Goal: Information Seeking & Learning: Learn about a topic

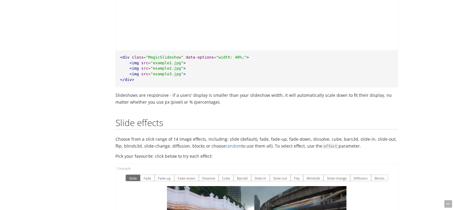
scroll to position [1139, 0]
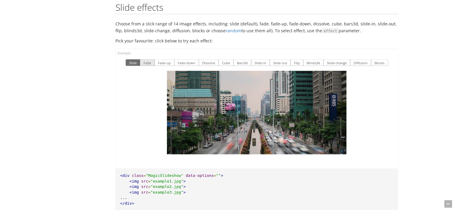
click at [147, 59] on button "Fade" at bounding box center [147, 62] width 15 height 7
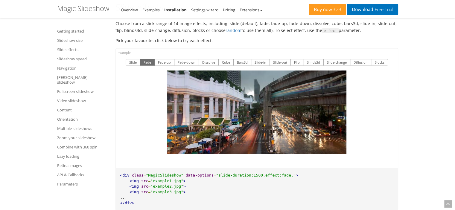
scroll to position [1139, 0]
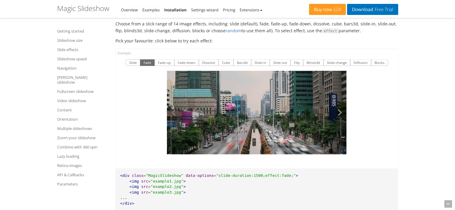
click at [338, 107] on button at bounding box center [337, 113] width 18 height 84
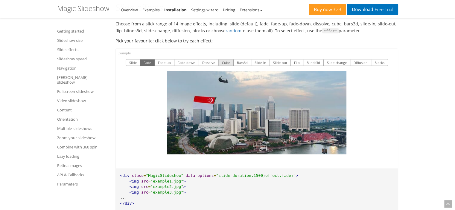
click at [227, 59] on button "Cube" at bounding box center [225, 62] width 15 height 7
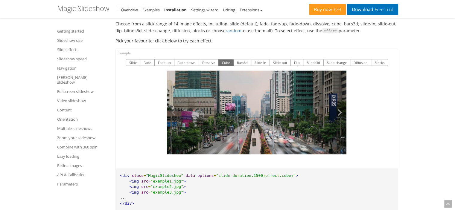
click at [338, 104] on button at bounding box center [337, 113] width 18 height 84
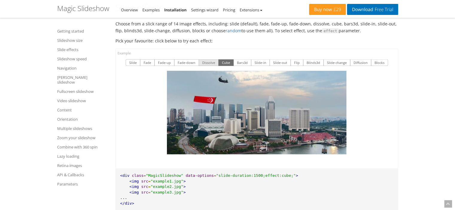
click at [207, 59] on button "Dissolve" at bounding box center [209, 62] width 20 height 7
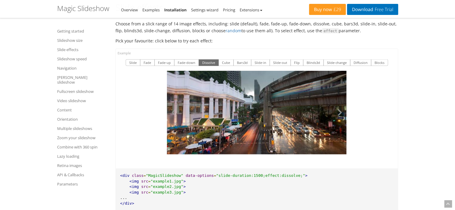
click at [335, 106] on button at bounding box center [337, 113] width 18 height 84
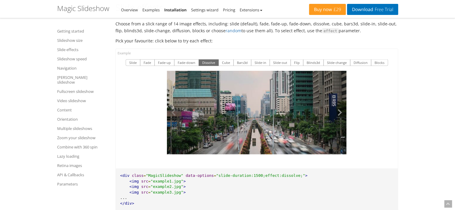
click at [335, 106] on button at bounding box center [337, 113] width 18 height 84
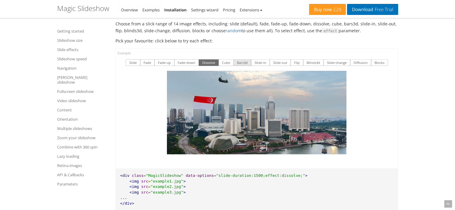
click at [244, 59] on button "Bars3d" at bounding box center [242, 62] width 18 height 7
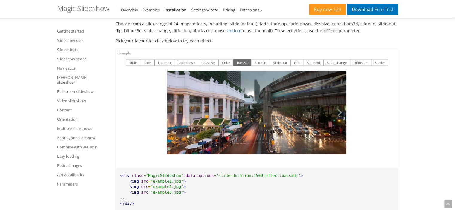
click at [338, 104] on button at bounding box center [337, 113] width 18 height 84
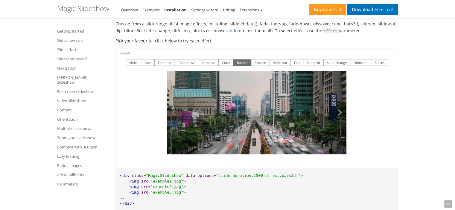
click at [338, 104] on button at bounding box center [337, 113] width 18 height 84
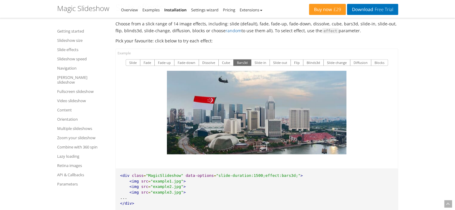
click at [338, 104] on button at bounding box center [337, 113] width 18 height 84
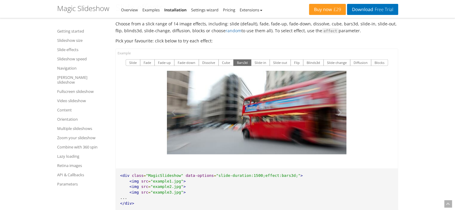
click at [338, 104] on button at bounding box center [337, 113] width 18 height 84
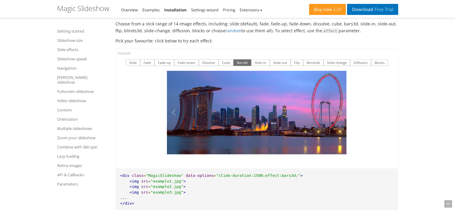
click at [338, 104] on button at bounding box center [337, 113] width 18 height 84
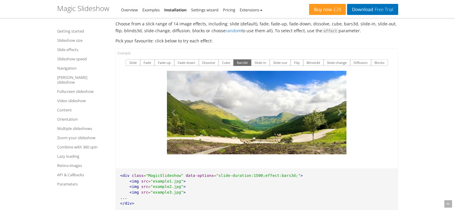
click at [338, 104] on button at bounding box center [337, 113] width 18 height 84
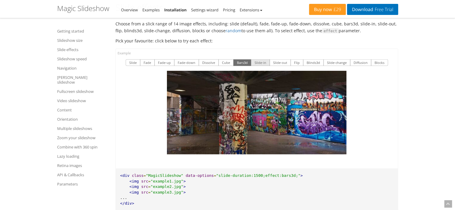
click at [258, 59] on button "Slide-in" at bounding box center [260, 62] width 19 height 7
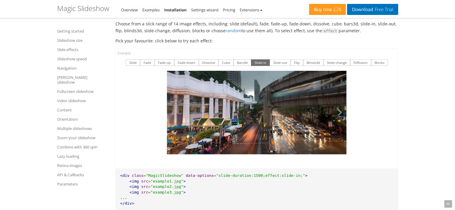
click at [336, 104] on button at bounding box center [337, 113] width 18 height 84
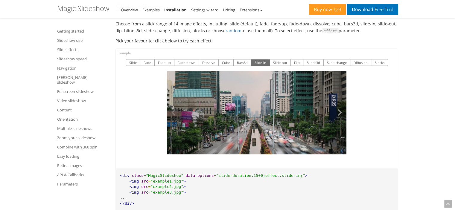
click at [336, 104] on button at bounding box center [337, 113] width 18 height 84
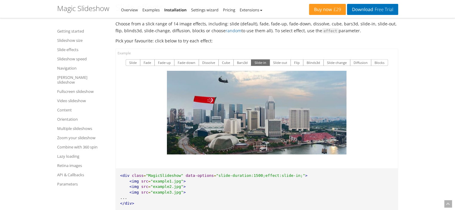
click at [336, 104] on button at bounding box center [337, 113] width 18 height 84
click at [276, 59] on button "Slide-out" at bounding box center [279, 62] width 21 height 7
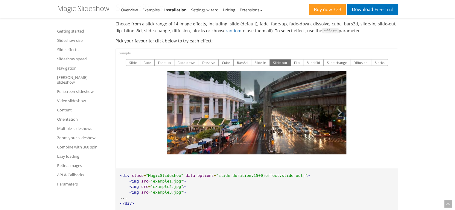
click at [335, 102] on button at bounding box center [337, 113] width 18 height 84
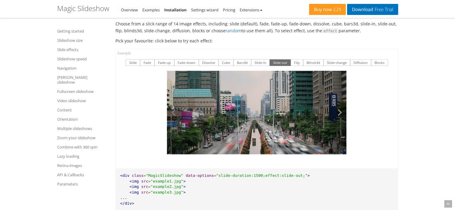
click at [335, 102] on button at bounding box center [337, 113] width 18 height 84
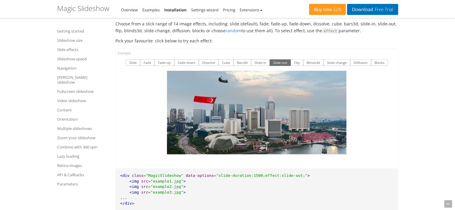
click at [335, 102] on button at bounding box center [337, 113] width 18 height 84
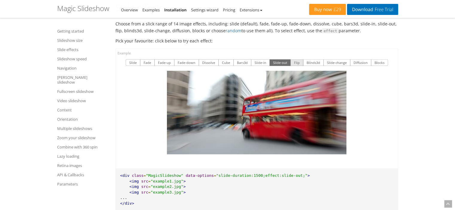
click at [296, 59] on button "Flip" at bounding box center [296, 62] width 13 height 7
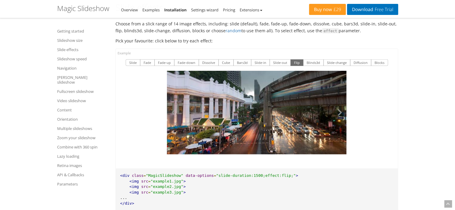
click at [338, 105] on button at bounding box center [337, 113] width 18 height 84
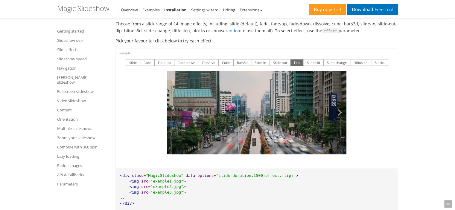
click at [338, 105] on button at bounding box center [337, 113] width 18 height 84
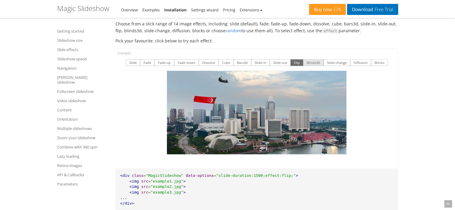
click at [309, 59] on button "Blinds3d" at bounding box center [313, 62] width 21 height 7
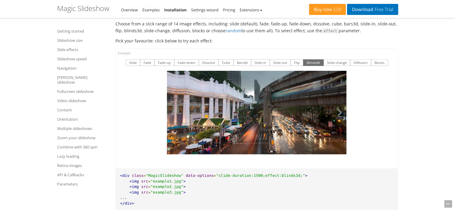
click at [343, 107] on button at bounding box center [337, 113] width 18 height 84
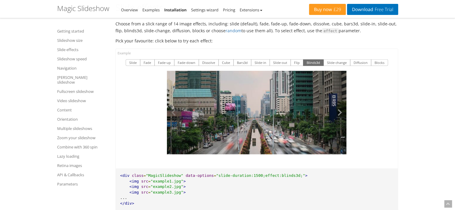
click at [341, 106] on button at bounding box center [337, 113] width 18 height 84
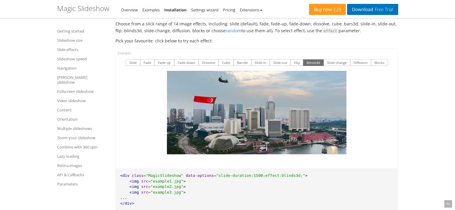
click at [341, 106] on button at bounding box center [337, 113] width 18 height 84
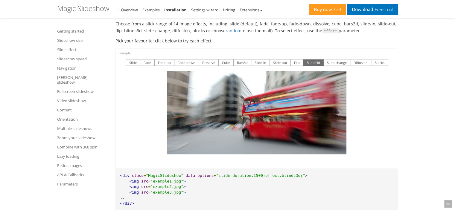
click at [341, 106] on button at bounding box center [337, 113] width 18 height 84
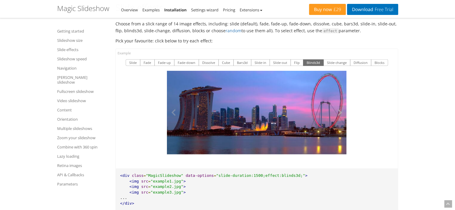
click at [341, 106] on button at bounding box center [337, 113] width 18 height 84
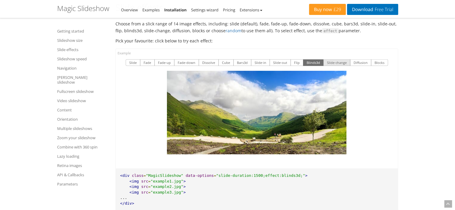
click at [326, 59] on button "Slide-change" at bounding box center [336, 62] width 27 height 7
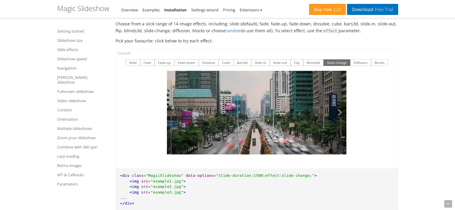
click at [341, 104] on button at bounding box center [337, 113] width 18 height 84
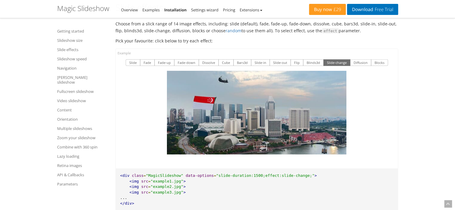
click at [341, 104] on button at bounding box center [337, 113] width 18 height 84
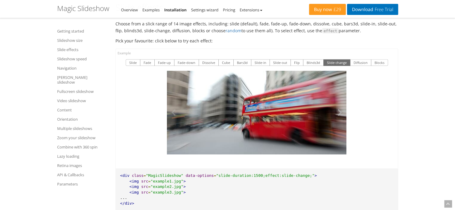
click at [341, 104] on button at bounding box center [337, 113] width 18 height 84
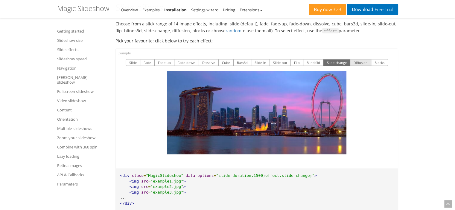
click at [354, 59] on button "Diffusion" at bounding box center [360, 62] width 21 height 7
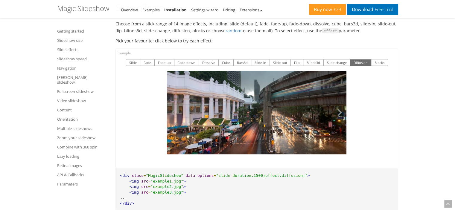
click at [341, 102] on button at bounding box center [337, 113] width 18 height 84
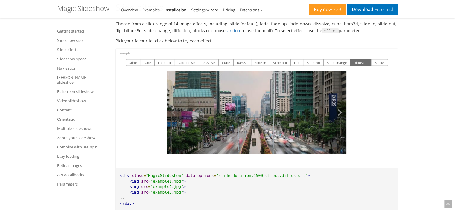
click at [341, 102] on button at bounding box center [337, 113] width 18 height 84
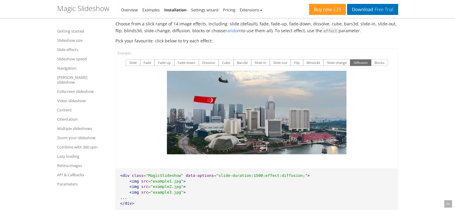
click at [341, 102] on button at bounding box center [337, 113] width 18 height 84
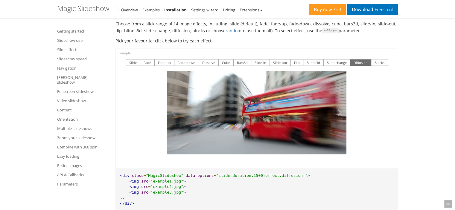
click at [341, 102] on button at bounding box center [337, 113] width 18 height 84
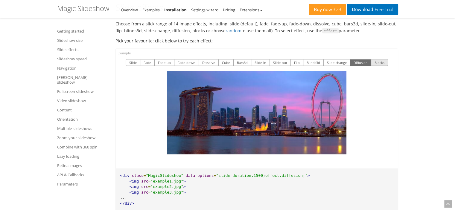
click at [373, 59] on button "Blocks" at bounding box center [379, 62] width 17 height 7
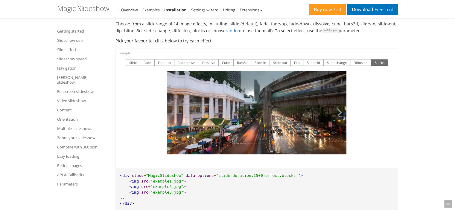
click at [342, 104] on button at bounding box center [337, 113] width 18 height 84
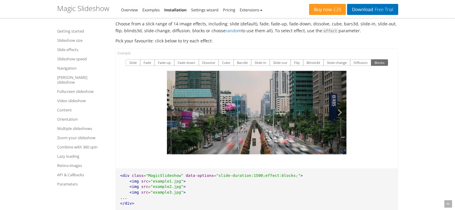
click at [342, 104] on button at bounding box center [337, 113] width 18 height 84
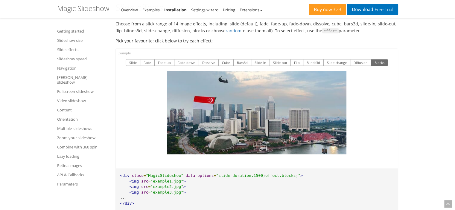
click at [342, 104] on button at bounding box center [337, 113] width 18 height 84
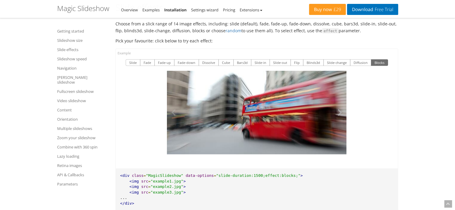
click at [342, 104] on button at bounding box center [337, 113] width 18 height 84
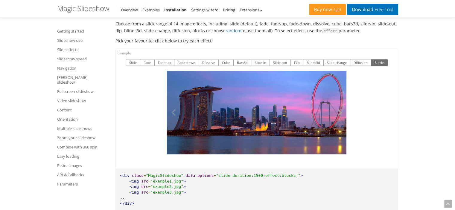
click at [342, 104] on button at bounding box center [337, 113] width 18 height 84
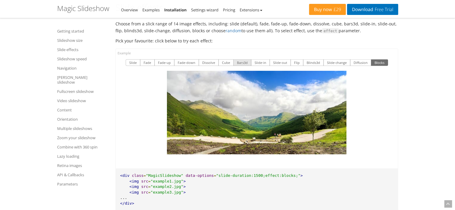
click at [244, 59] on button "Bars3d" at bounding box center [242, 62] width 18 height 7
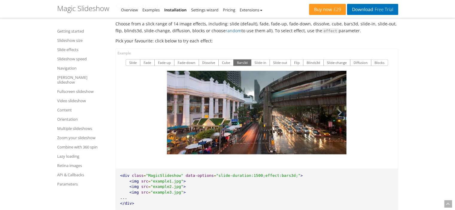
click at [335, 107] on button at bounding box center [337, 113] width 18 height 84
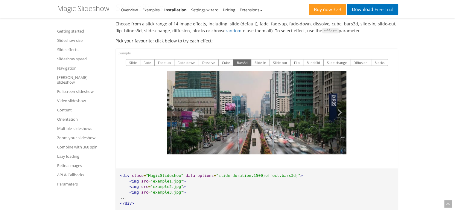
click at [335, 108] on button at bounding box center [337, 113] width 18 height 84
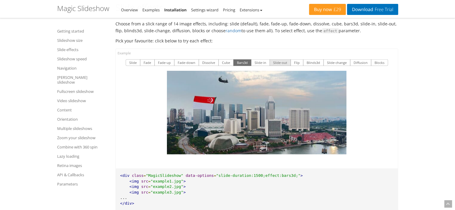
click at [278, 59] on button "Slide-out" at bounding box center [279, 62] width 21 height 7
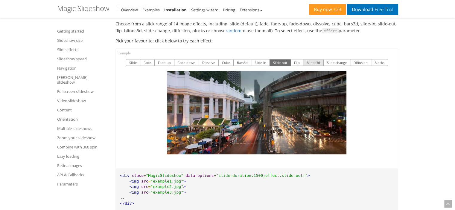
click at [315, 59] on button "Blinds3d" at bounding box center [313, 62] width 21 height 7
click at [341, 103] on button at bounding box center [337, 113] width 18 height 84
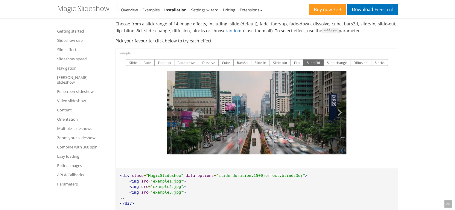
click at [341, 103] on button at bounding box center [337, 113] width 18 height 84
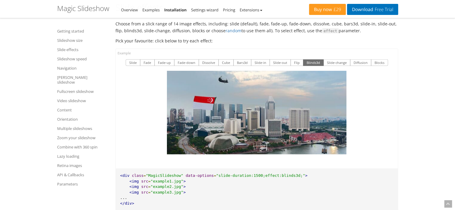
click at [341, 103] on button at bounding box center [337, 113] width 18 height 84
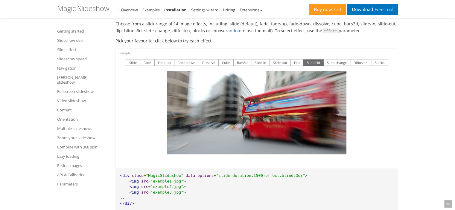
click at [341, 103] on button at bounding box center [337, 113] width 18 height 84
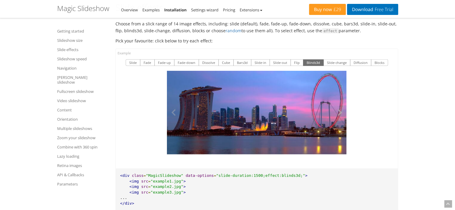
click at [341, 103] on button at bounding box center [337, 113] width 18 height 84
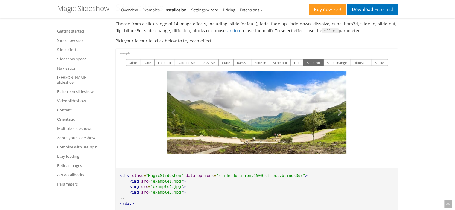
click at [341, 103] on button at bounding box center [337, 113] width 18 height 84
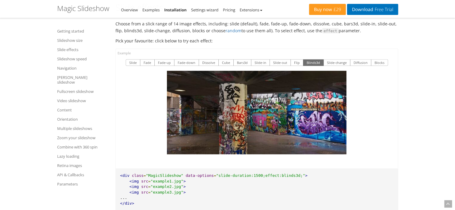
click at [341, 103] on button at bounding box center [337, 113] width 18 height 84
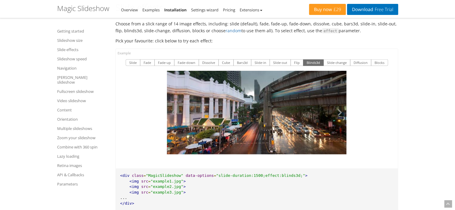
click at [341, 103] on button at bounding box center [337, 113] width 18 height 84
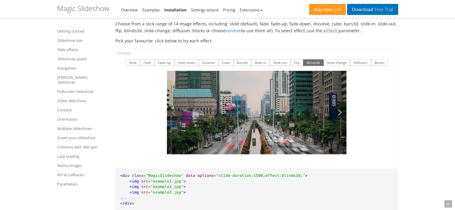
click at [341, 103] on button at bounding box center [337, 113] width 18 height 84
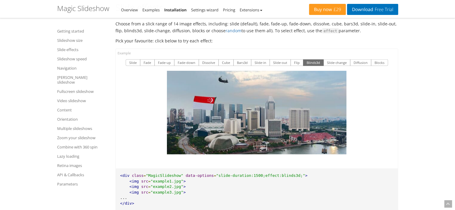
click at [341, 103] on button at bounding box center [337, 113] width 18 height 84
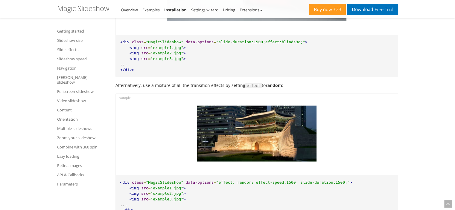
scroll to position [1318, 0]
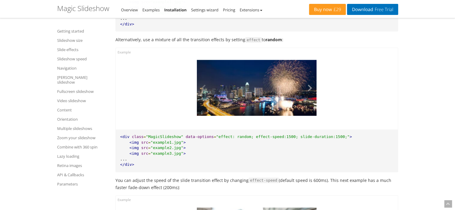
click at [309, 82] on button at bounding box center [307, 88] width 18 height 56
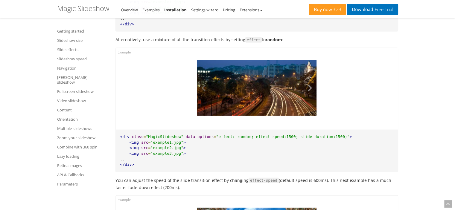
click at [309, 80] on button at bounding box center [307, 88] width 18 height 56
click at [306, 83] on button at bounding box center [307, 88] width 18 height 56
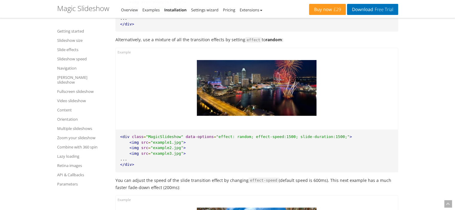
click at [306, 83] on button at bounding box center [307, 88] width 18 height 56
click at [307, 82] on button at bounding box center [307, 88] width 18 height 56
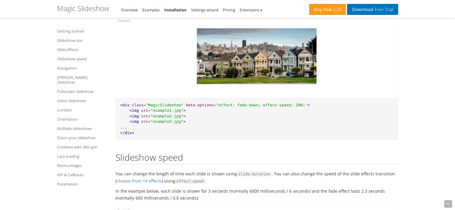
scroll to position [1438, 0]
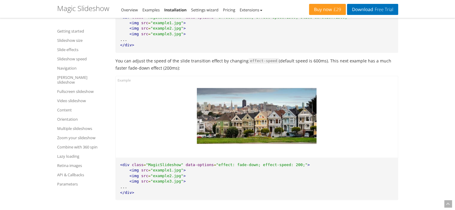
click at [309, 111] on button at bounding box center [307, 116] width 18 height 56
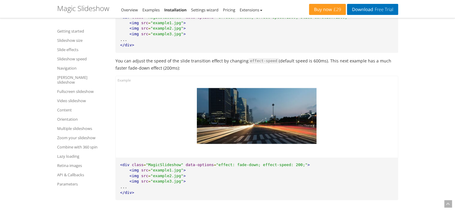
click at [309, 111] on button at bounding box center [307, 116] width 18 height 56
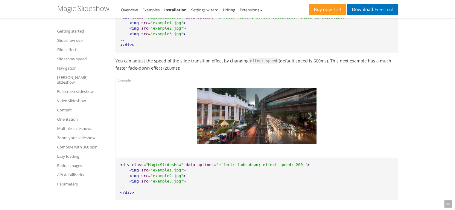
click at [309, 111] on button at bounding box center [307, 116] width 18 height 56
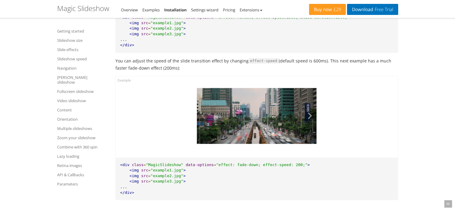
click at [309, 111] on button at bounding box center [307, 116] width 18 height 56
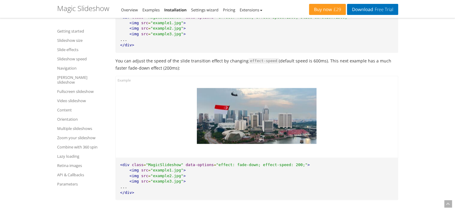
click at [309, 111] on button at bounding box center [307, 116] width 18 height 56
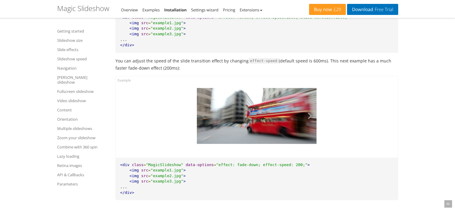
click at [309, 111] on button at bounding box center [307, 116] width 18 height 56
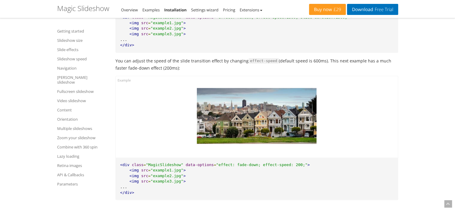
click at [309, 111] on button at bounding box center [307, 116] width 18 height 56
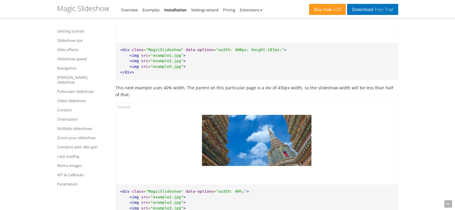
scroll to position [870, 0]
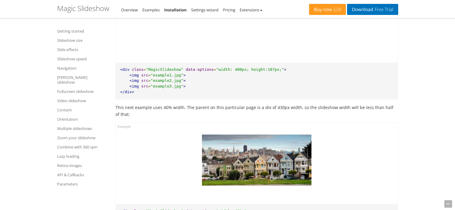
click at [306, 154] on button at bounding box center [302, 160] width 18 height 51
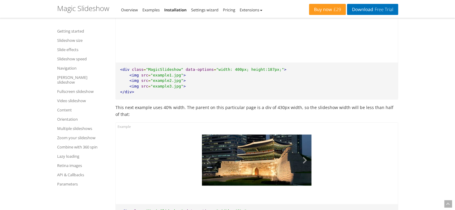
click at [306, 154] on button at bounding box center [302, 160] width 18 height 51
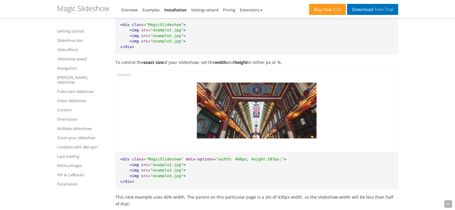
scroll to position [810, 0]
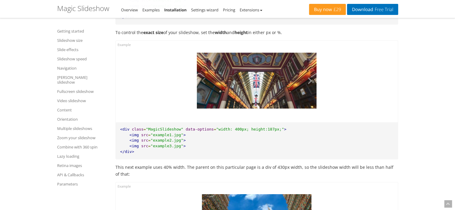
click at [311, 79] on button at bounding box center [307, 81] width 18 height 56
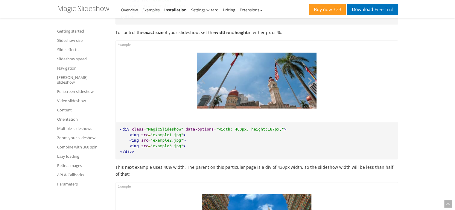
click at [311, 79] on button at bounding box center [307, 81] width 18 height 56
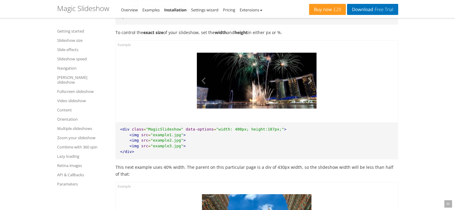
click at [311, 79] on button at bounding box center [307, 81] width 18 height 56
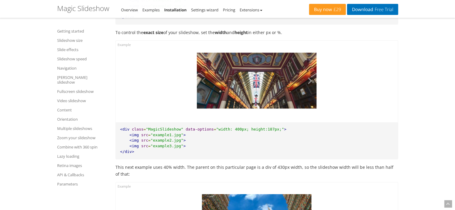
click at [311, 79] on button at bounding box center [307, 81] width 18 height 56
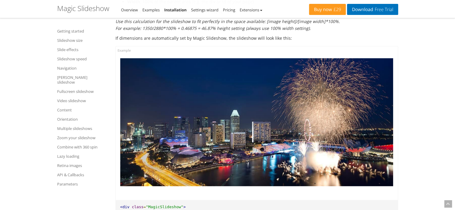
scroll to position [660, 0]
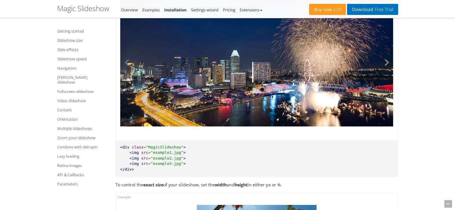
click at [388, 65] on button at bounding box center [384, 63] width 18 height 128
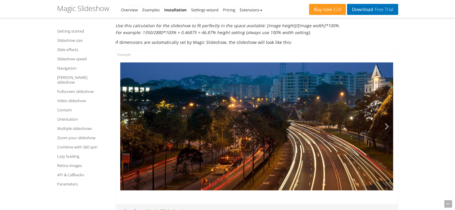
scroll to position [631, 0]
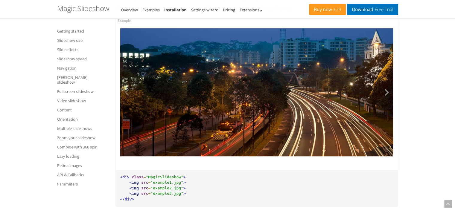
click at [385, 93] on button at bounding box center [384, 92] width 18 height 128
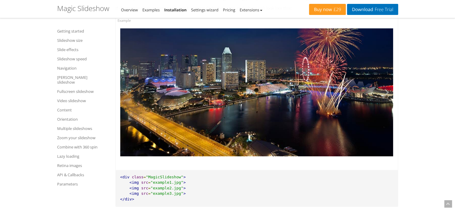
click at [385, 93] on button at bounding box center [384, 92] width 18 height 128
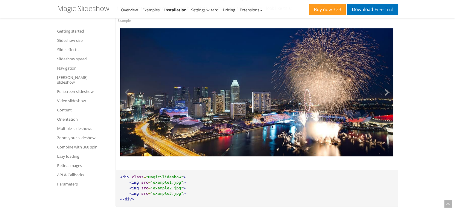
click at [385, 93] on button at bounding box center [384, 92] width 18 height 128
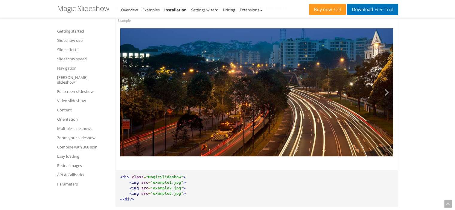
click at [385, 93] on button at bounding box center [384, 92] width 18 height 128
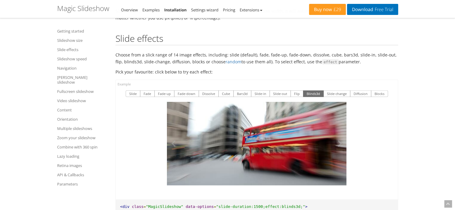
scroll to position [1139, 0]
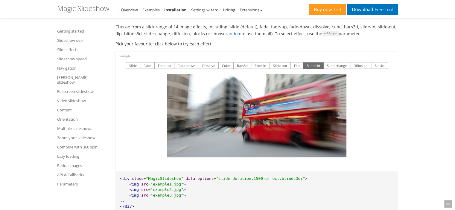
click at [329, 112] on button at bounding box center [337, 116] width 18 height 84
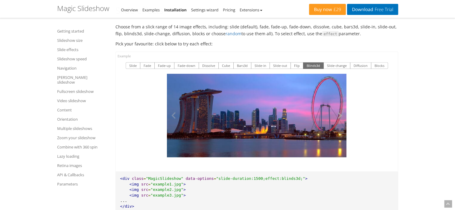
click at [333, 109] on button at bounding box center [337, 116] width 18 height 84
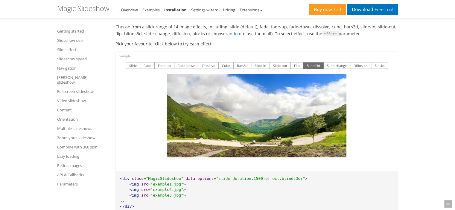
click at [333, 109] on button at bounding box center [337, 116] width 18 height 84
